Goal: Check status: Check status

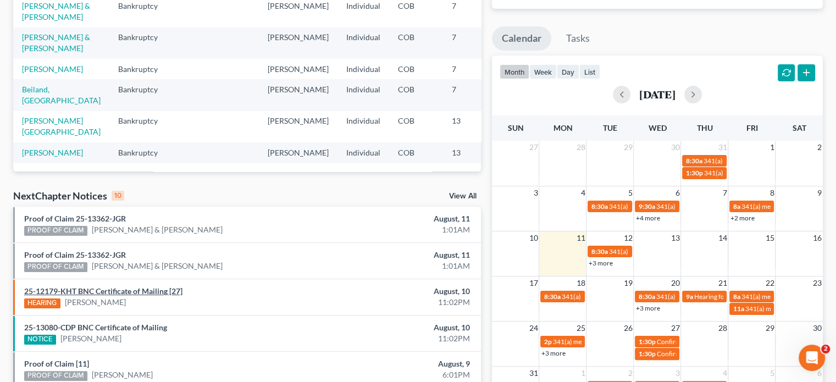
scroll to position [165, 0]
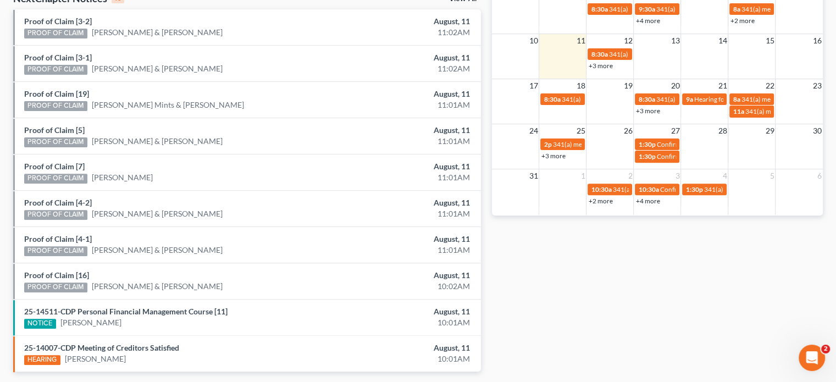
scroll to position [350, 0]
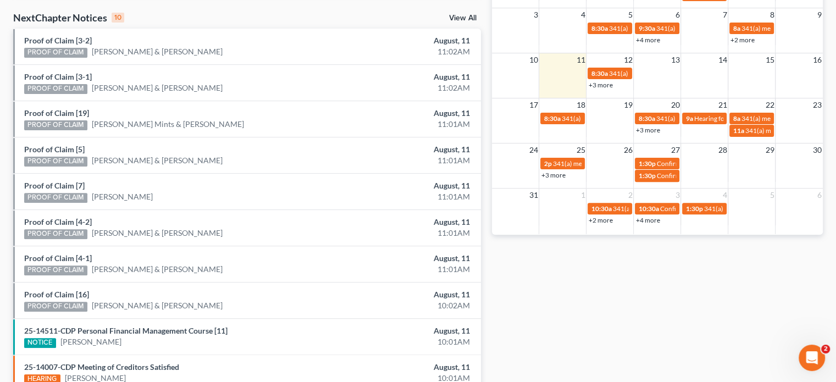
click at [645, 138] on div "17 18 19 20 21 22 23 8:30a 341(a) meeting for [PERSON_NAME] 8:30a 341(a) meetin…" at bounding box center [657, 120] width 331 height 45
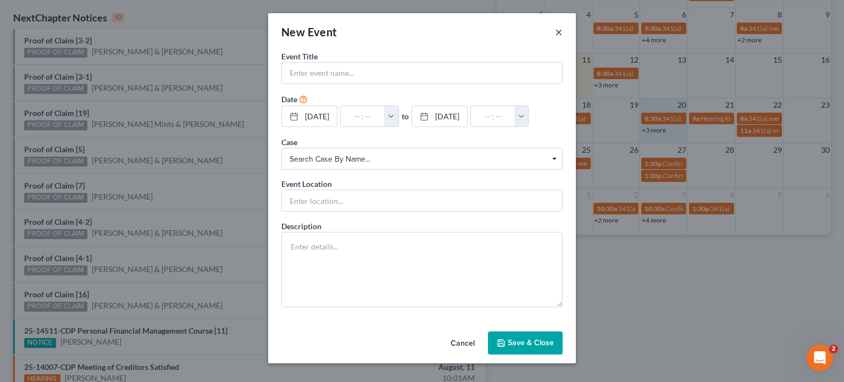
click at [558, 30] on button "×" at bounding box center [559, 31] width 8 height 13
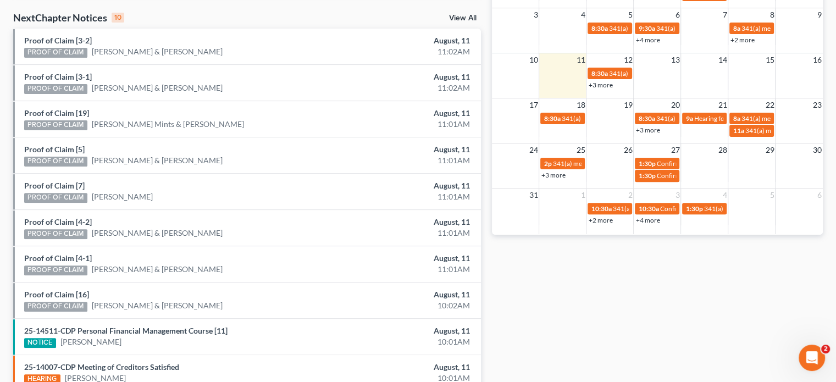
click at [647, 126] on link "+3 more" at bounding box center [647, 130] width 24 height 8
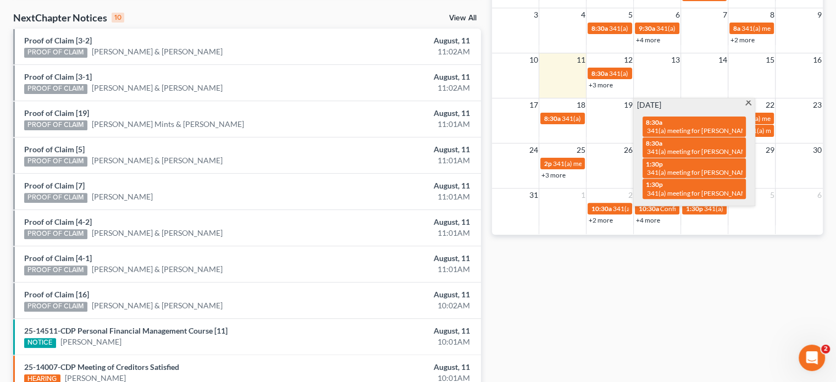
click at [750, 103] on span at bounding box center [748, 104] width 8 height 7
